Goal: Task Accomplishment & Management: Manage account settings

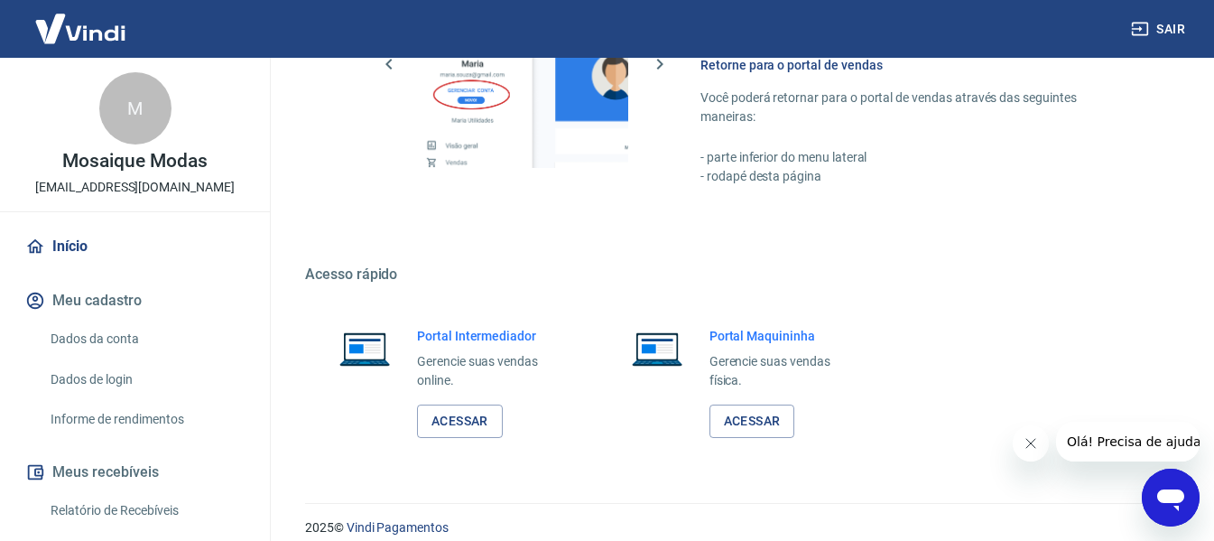
scroll to position [940, 0]
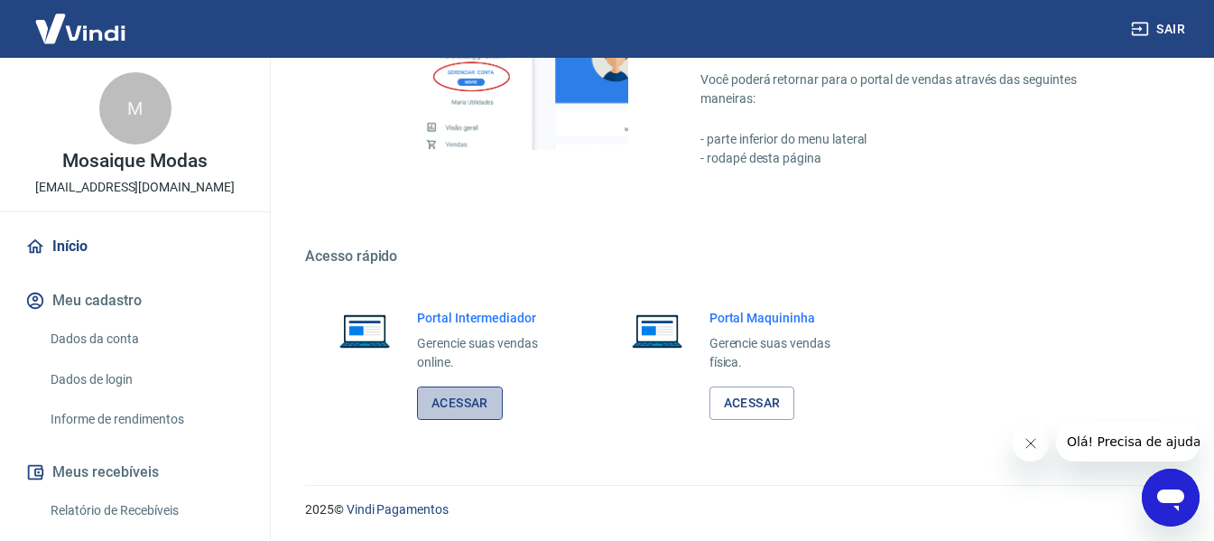
click at [471, 401] on link "Acessar" at bounding box center [460, 402] width 86 height 33
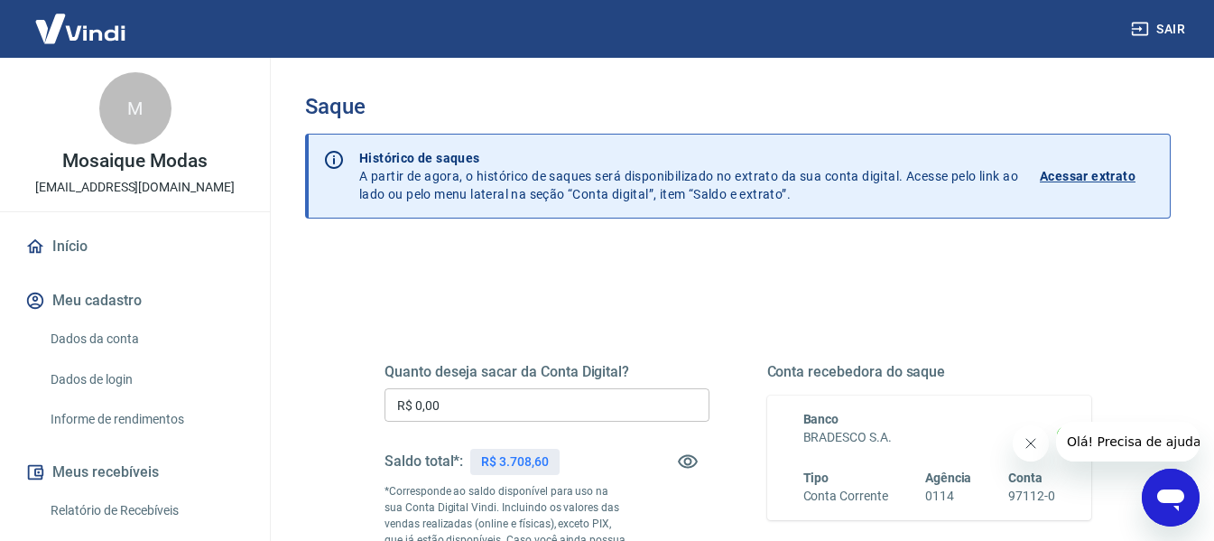
click at [457, 408] on input "R$ 0,00" at bounding box center [546, 404] width 325 height 33
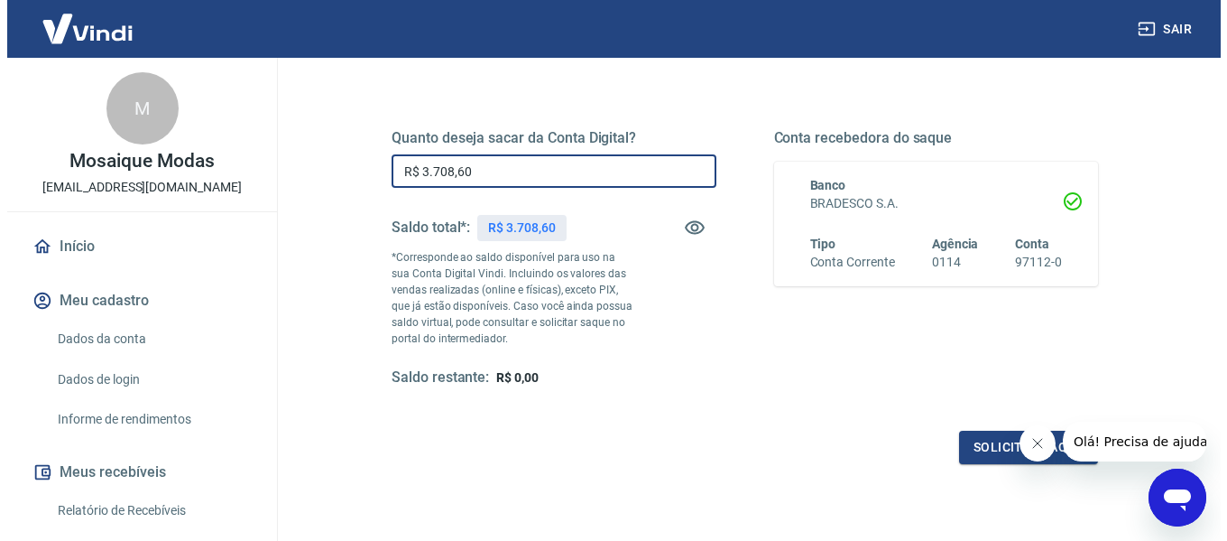
scroll to position [368, 0]
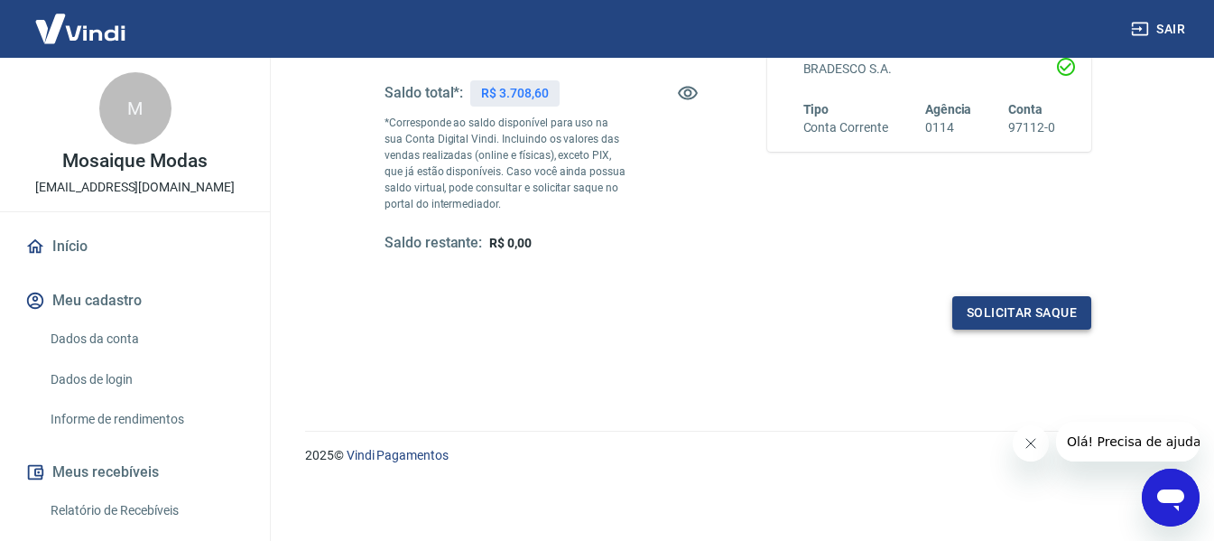
type input "R$ 3.708,60"
click at [1035, 311] on button "Solicitar saque" at bounding box center [1021, 312] width 139 height 33
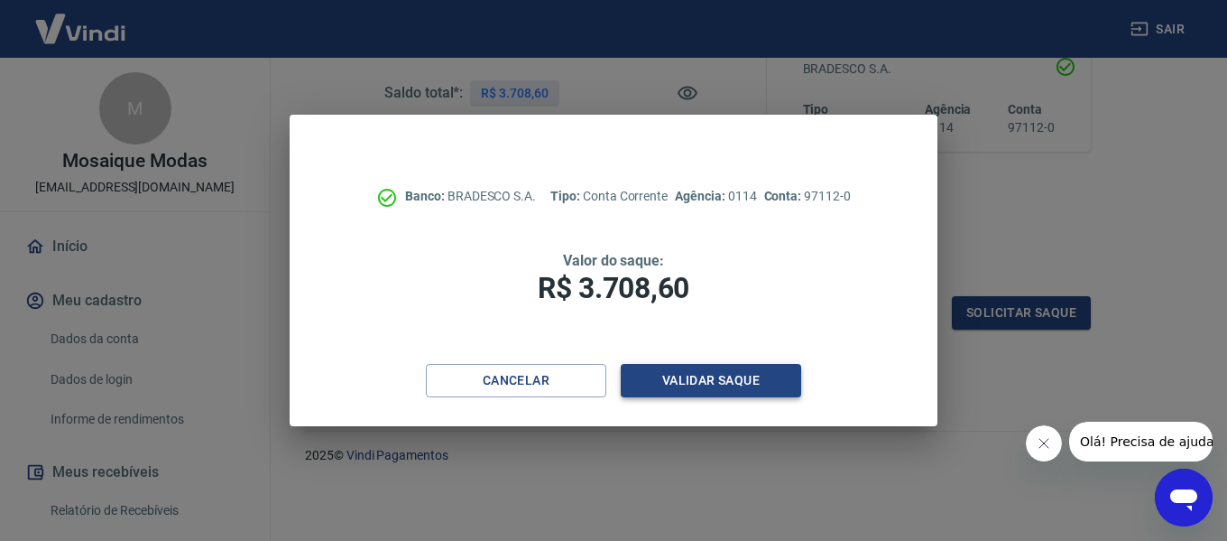
click at [690, 374] on button "Validar saque" at bounding box center [711, 380] width 180 height 33
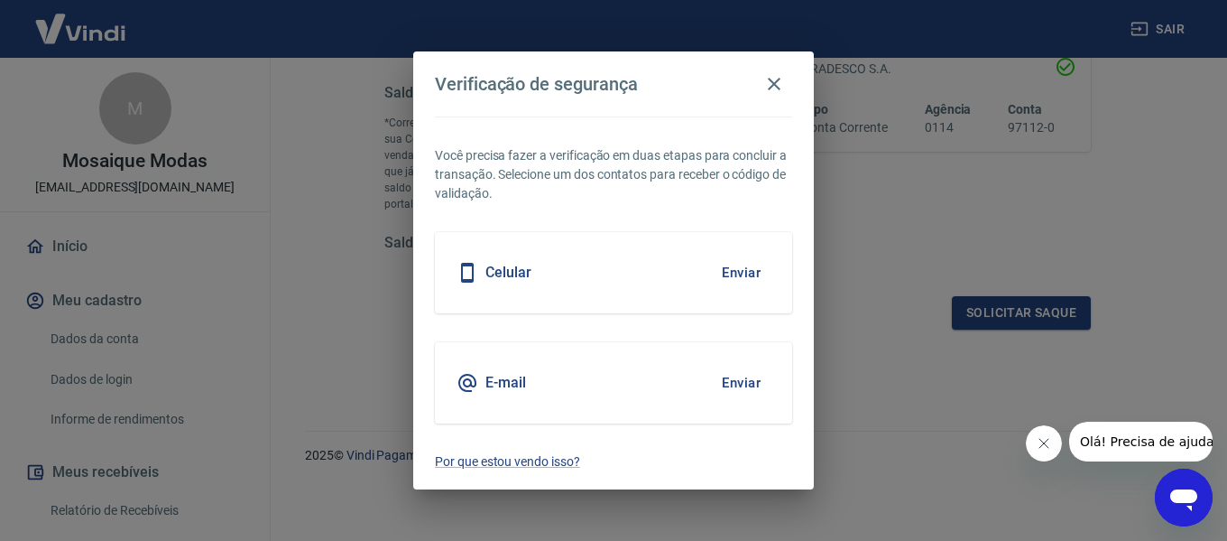
click at [742, 381] on button "Enviar" at bounding box center [741, 383] width 59 height 38
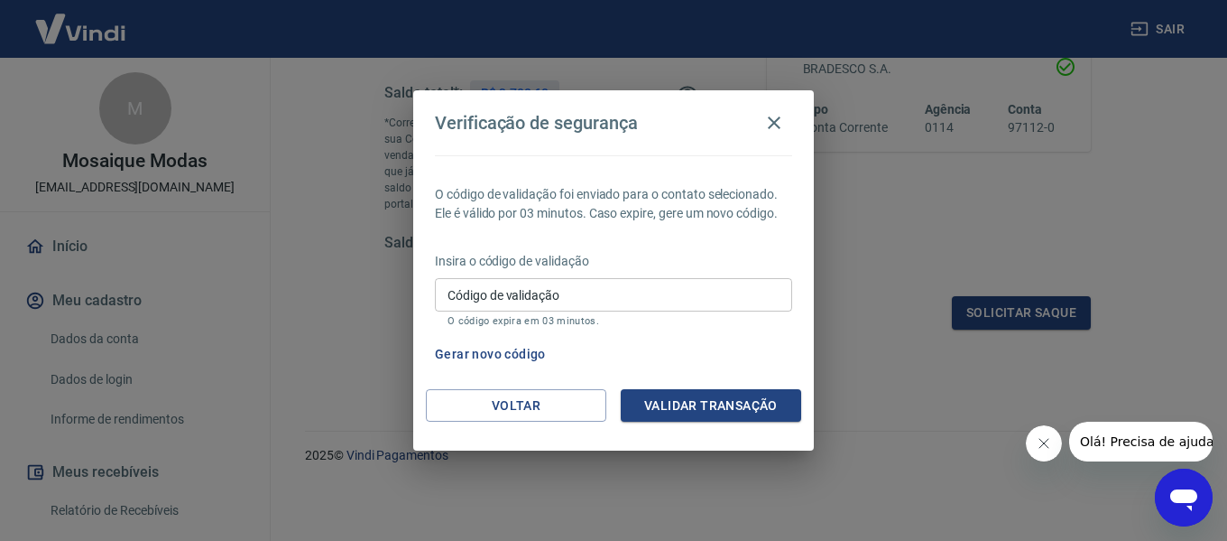
click at [689, 290] on input "Código de validação" at bounding box center [613, 294] width 357 height 33
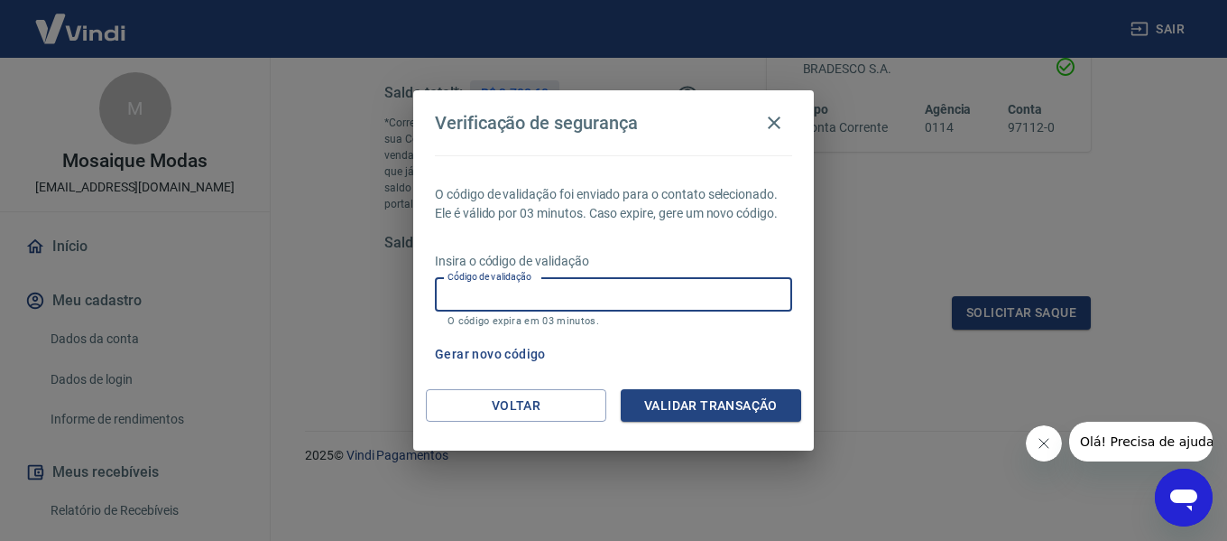
paste input "769020"
type input "769020"
click at [750, 413] on button "Validar transação" at bounding box center [711, 405] width 180 height 33
